Goal: Check status: Check status

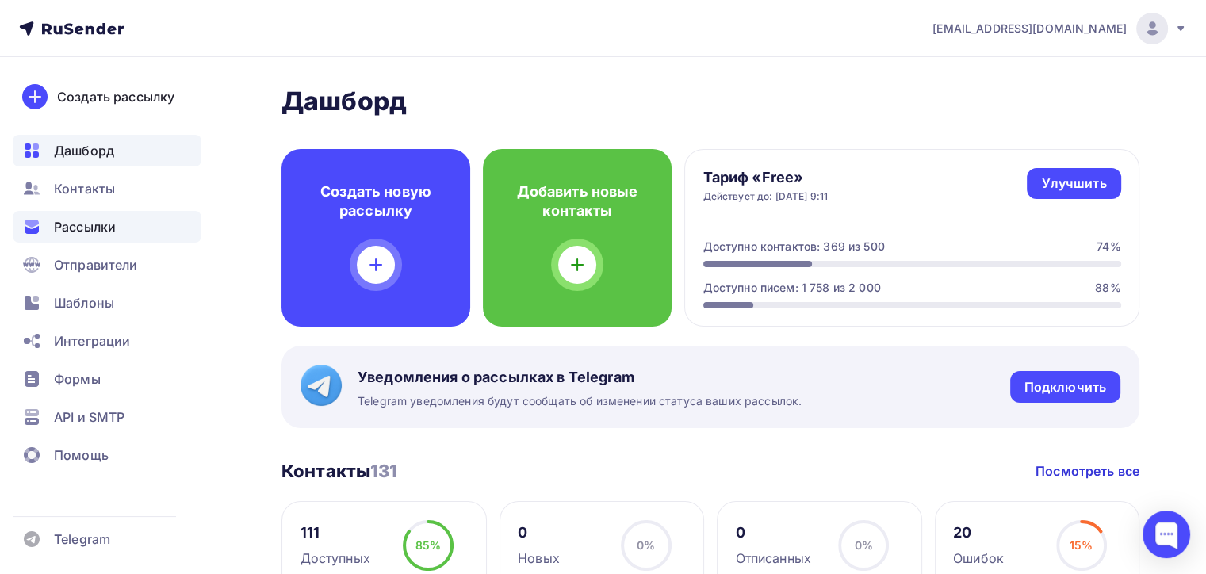
click at [102, 219] on span "Рассылки" at bounding box center [85, 226] width 62 height 19
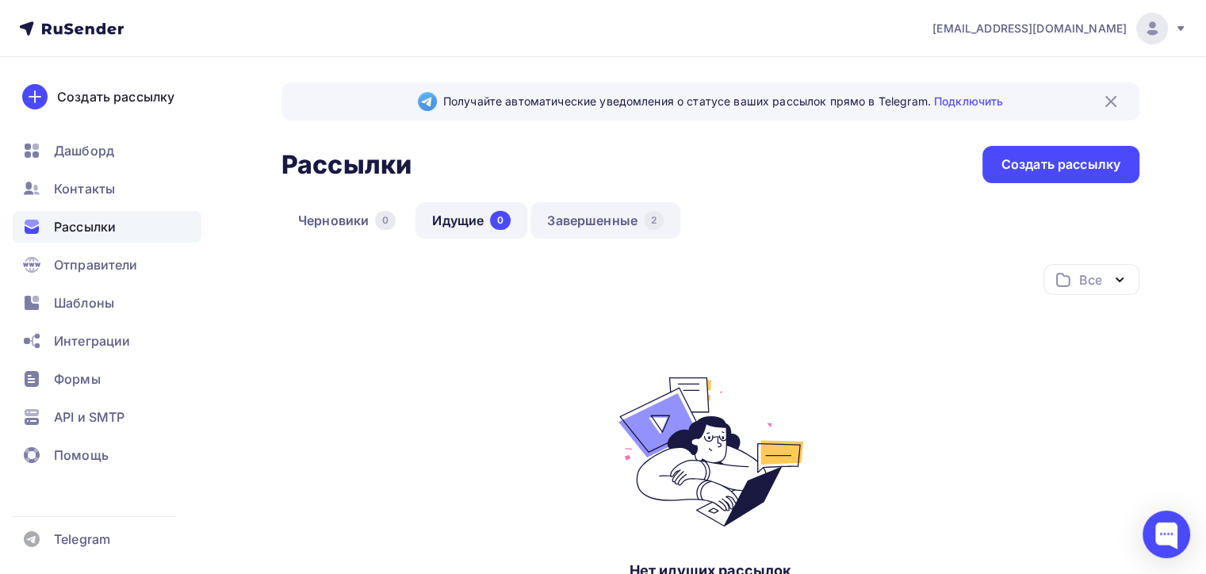
click at [584, 215] on link "Завершенные 2" at bounding box center [606, 220] width 150 height 36
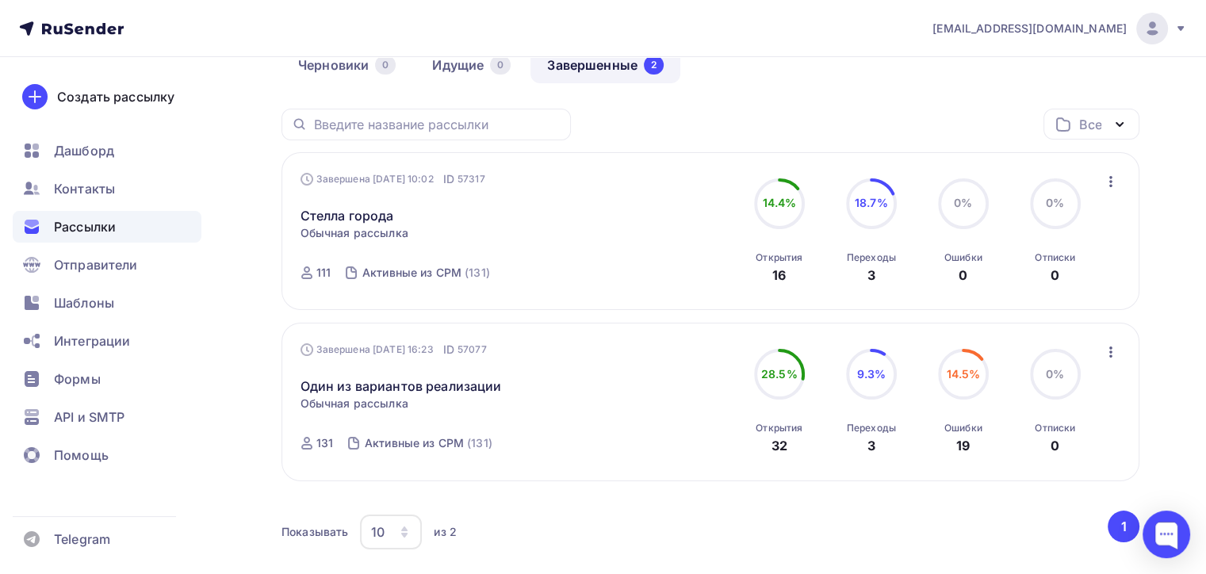
scroll to position [159, 0]
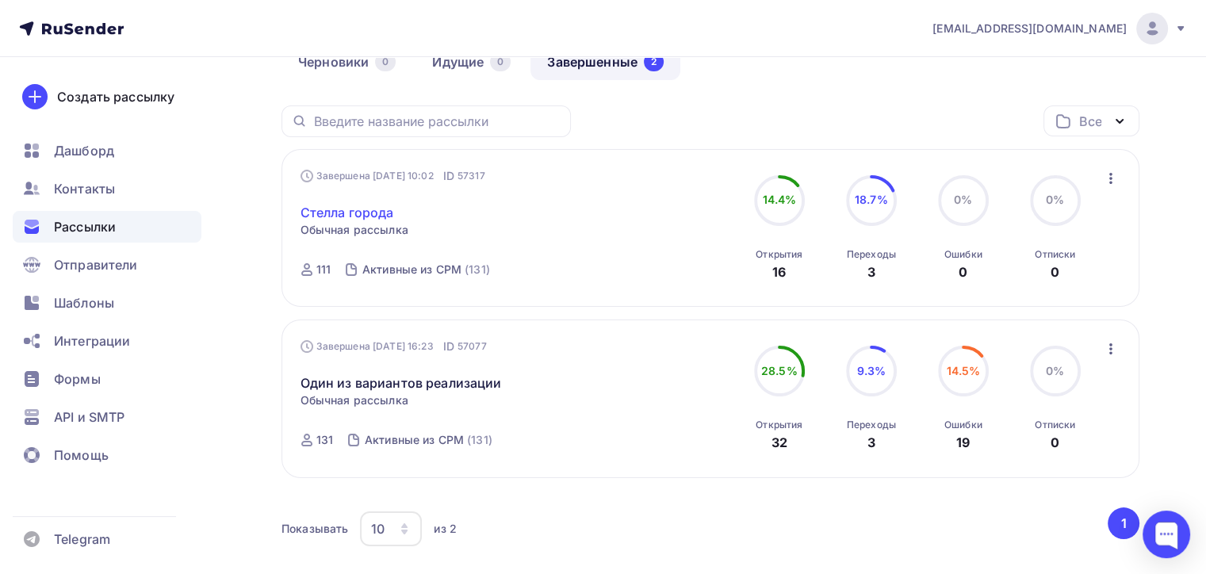
click at [371, 210] on link "Стелла города" at bounding box center [348, 212] width 94 height 19
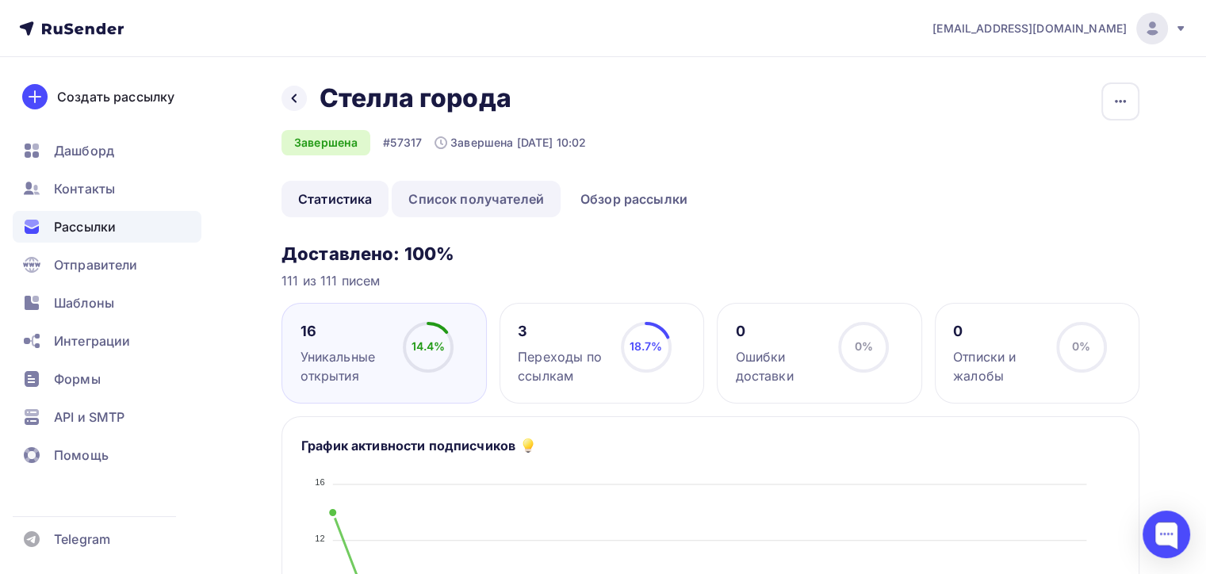
click at [424, 197] on link "Список получателей" at bounding box center [476, 199] width 169 height 36
